Goal: Information Seeking & Learning: Check status

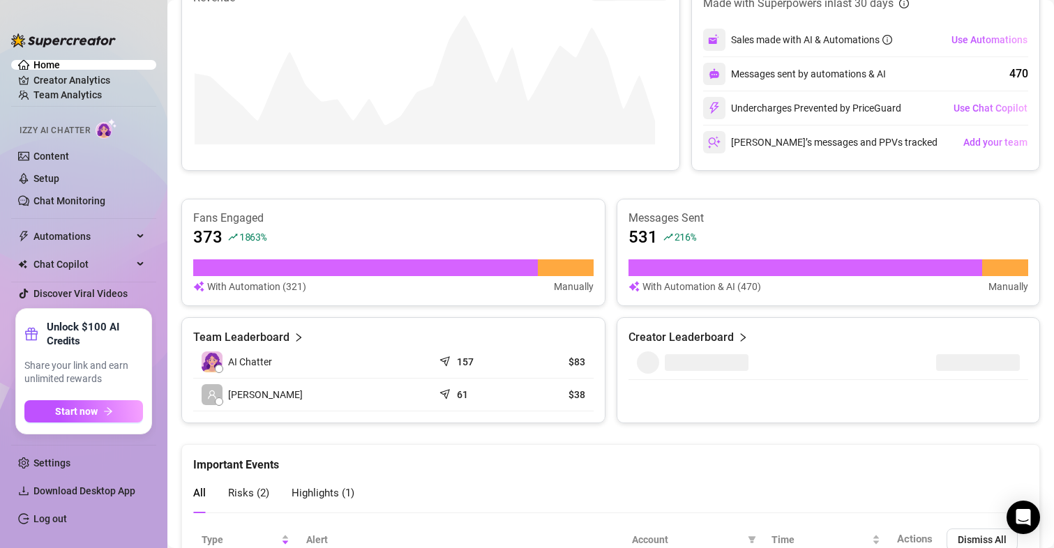
scroll to position [466, 0]
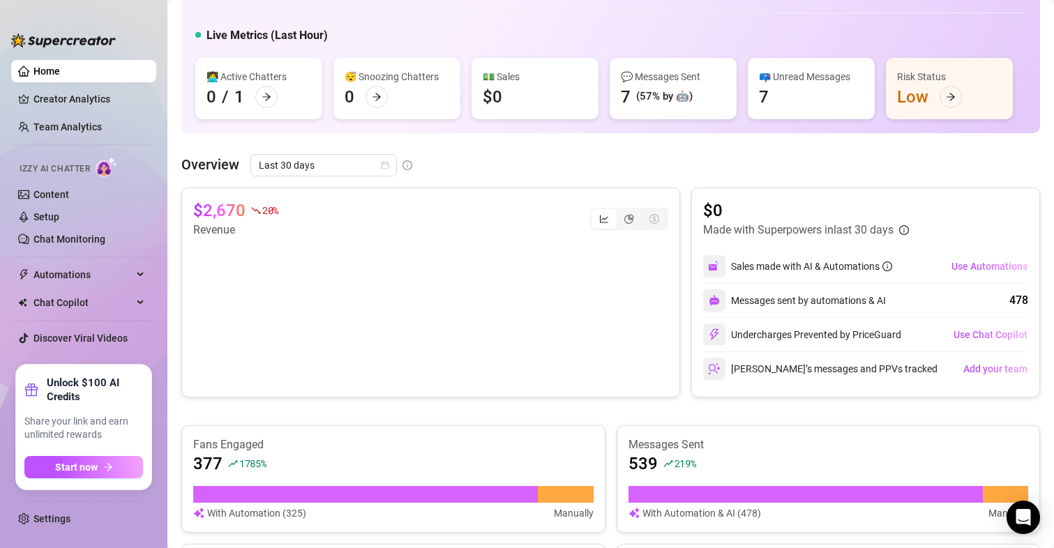
scroll to position [54, 0]
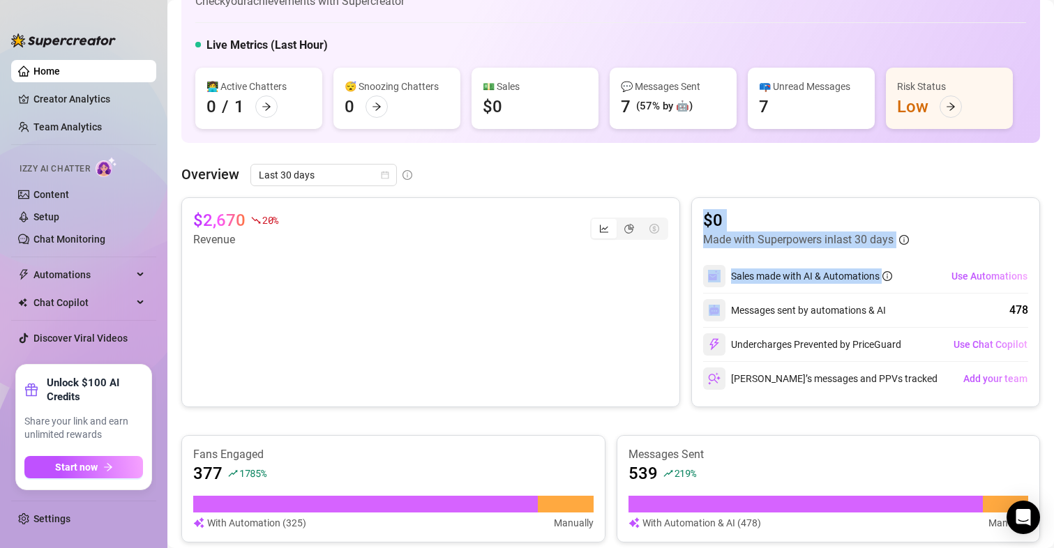
drag, startPoint x: 883, startPoint y: 321, endPoint x: 639, endPoint y: 278, distance: 247.2
click at [639, 278] on div "$2,670 20 % Revenue $0 Made with Superpowers in last 30 days Sales made with AI…" at bounding box center [610, 302] width 858 height 210
click at [657, 273] on div "$2,670 20 % Revenue" at bounding box center [430, 302] width 499 height 210
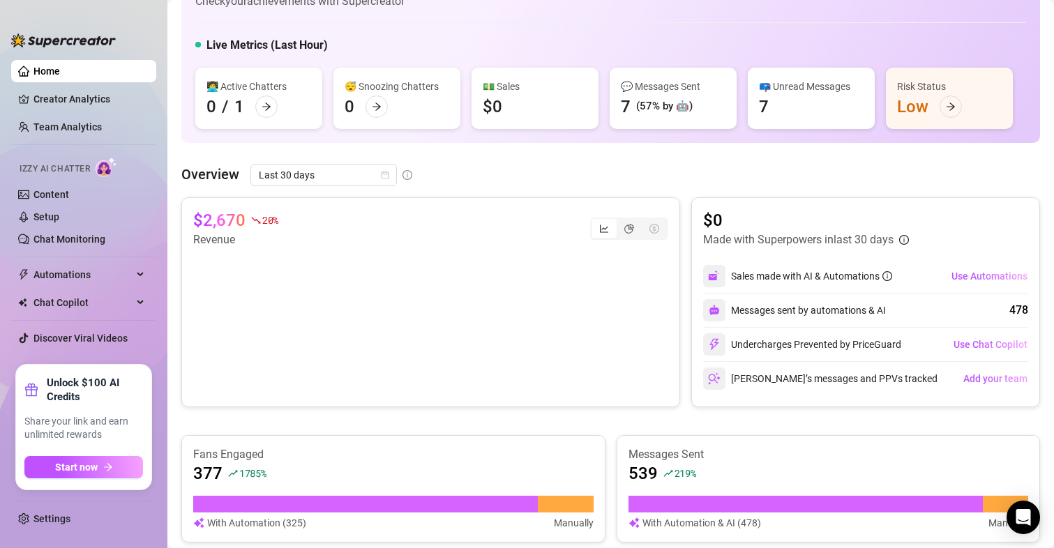
click at [241, 326] on canvas at bounding box center [424, 317] width 463 height 139
drag, startPoint x: 241, startPoint y: 326, endPoint x: 250, endPoint y: 326, distance: 8.4
click at [250, 326] on canvas at bounding box center [424, 317] width 463 height 139
drag, startPoint x: 250, startPoint y: 326, endPoint x: 425, endPoint y: 333, distance: 175.8
click at [425, 333] on canvas at bounding box center [424, 317] width 463 height 139
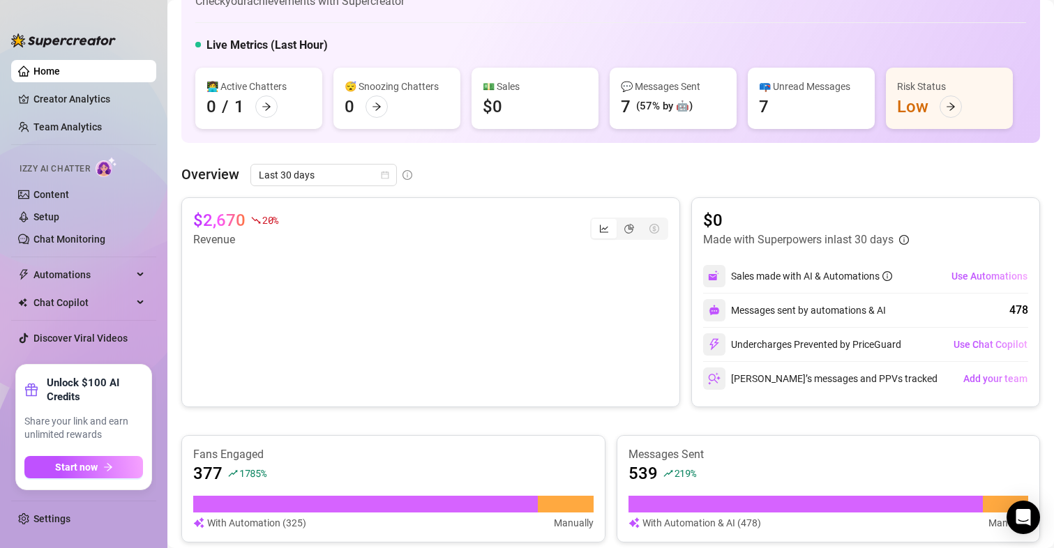
click at [377, 196] on div "Overview Last 30 days $2,670 20 % Revenue $0 Made with Superpowers in last 30 d…" at bounding box center [610, 412] width 858 height 496
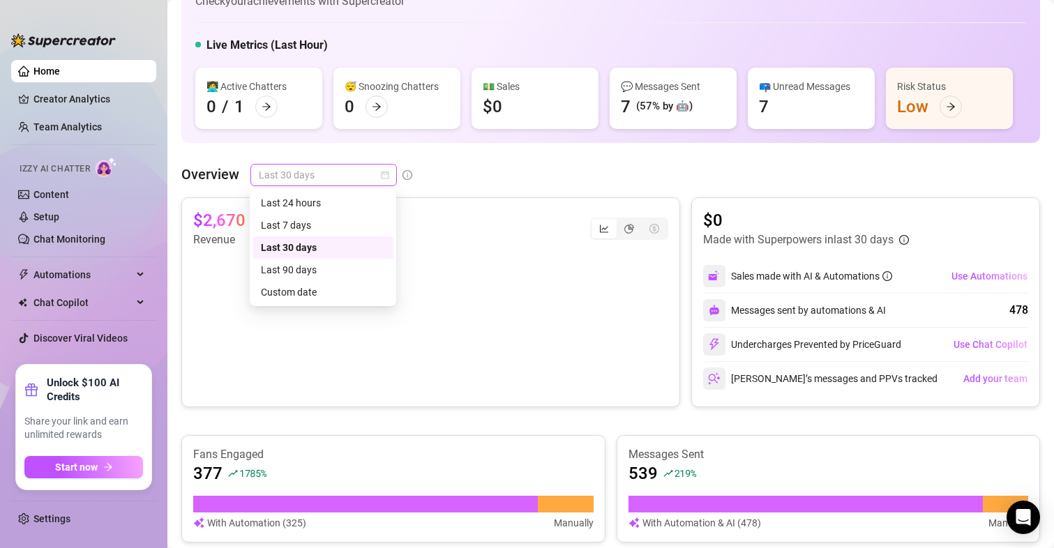
click at [383, 181] on span "Last 30 days" at bounding box center [324, 175] width 130 height 21
click at [361, 274] on div "Last 90 days" at bounding box center [323, 269] width 124 height 15
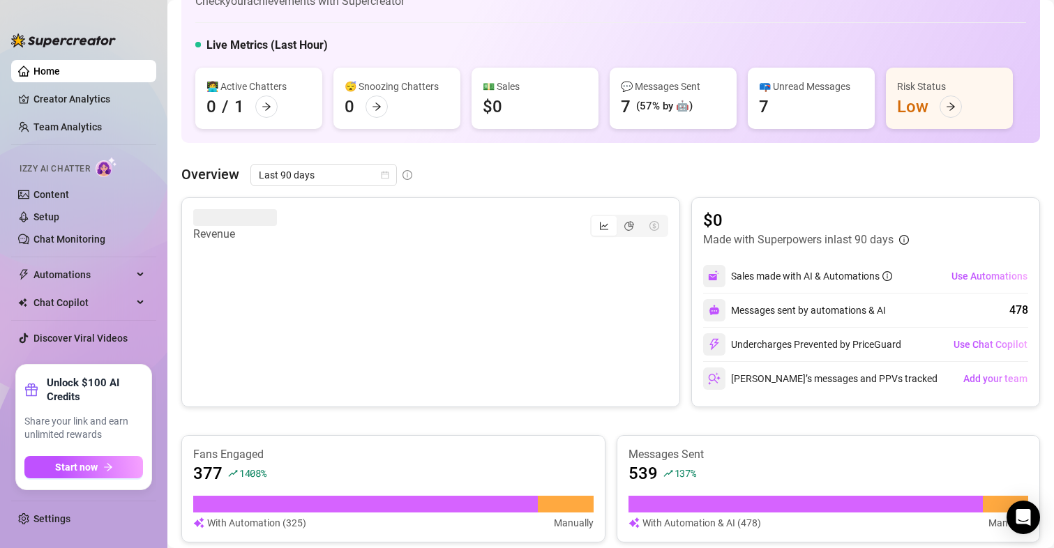
click at [549, 170] on div "Overview Last 90 days" at bounding box center [610, 175] width 858 height 22
drag, startPoint x: 28, startPoint y: 91, endPoint x: 556, endPoint y: 129, distance: 529.9
click at [556, 129] on div "👋 Hey, Melanie Check your achievements with Supercreator Live Metrics (Last Hou…" at bounding box center [610, 437] width 858 height 962
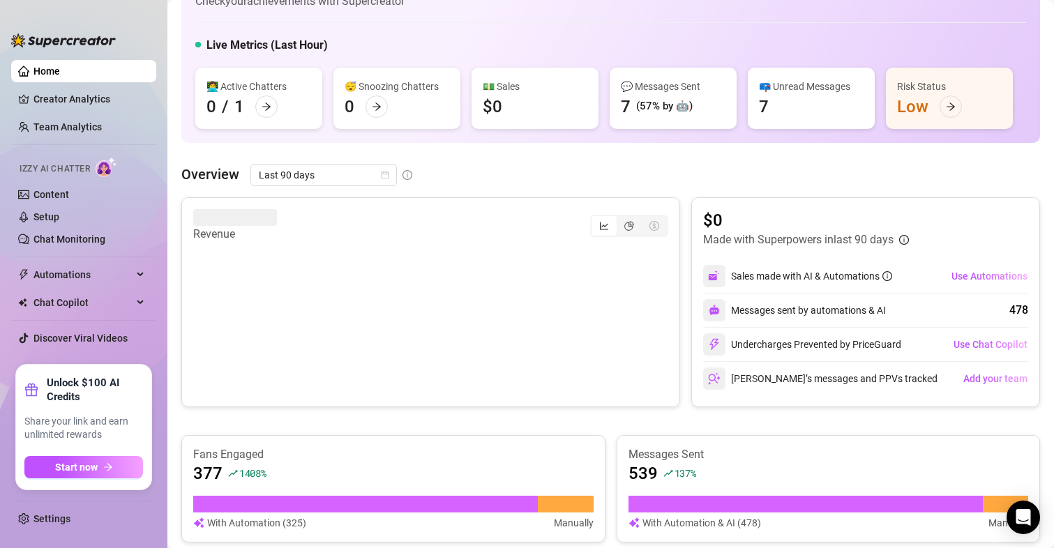
drag, startPoint x: 556, startPoint y: 129, endPoint x: 999, endPoint y: -12, distance: 464.6
click at [999, 0] on html "Home Creator Analytics Team Analytics Izzy AI Chatter Content Setup Chat Monito…" at bounding box center [527, 274] width 1054 height 548
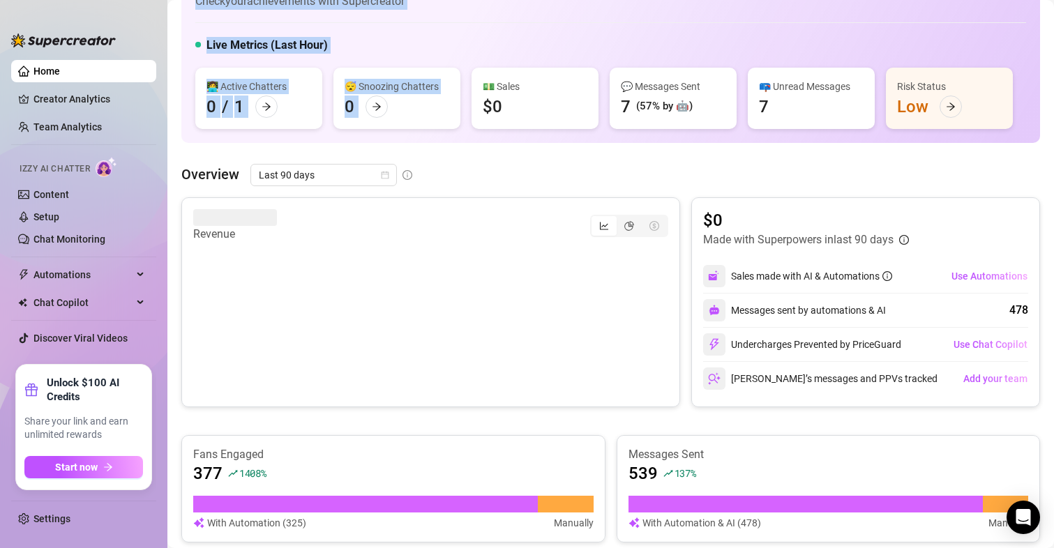
scroll to position [29, 0]
